Goal: Navigation & Orientation: Find specific page/section

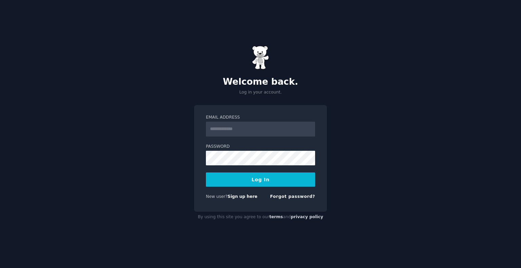
click at [178, 164] on div "Welcome back. Log in your account. Email Address Password Log In New user? Sign…" at bounding box center [260, 134] width 521 height 268
click at [221, 131] on input "Email Address" at bounding box center [260, 129] width 109 height 15
type input "**********"
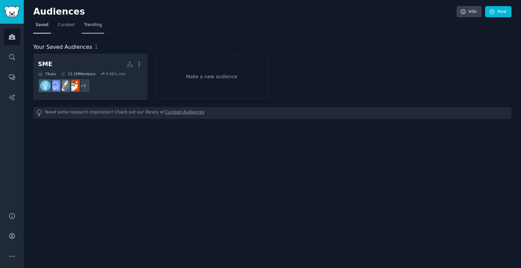
click at [90, 23] on span "Trending" at bounding box center [93, 25] width 18 height 6
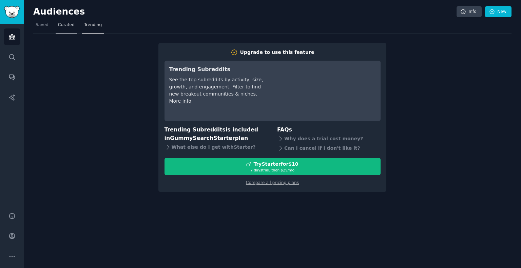
click at [62, 22] on span "Curated" at bounding box center [66, 25] width 17 height 6
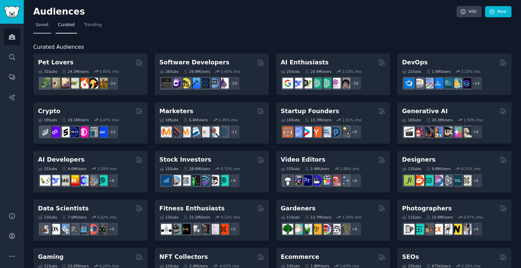
click at [45, 25] on span "Saved" at bounding box center [42, 25] width 13 height 6
